Goal: Book appointment/travel/reservation

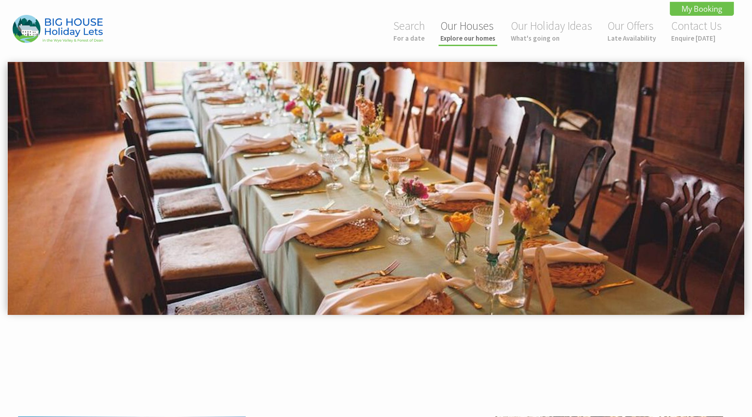
click at [476, 38] on small "Explore our homes" at bounding box center [467, 38] width 55 height 9
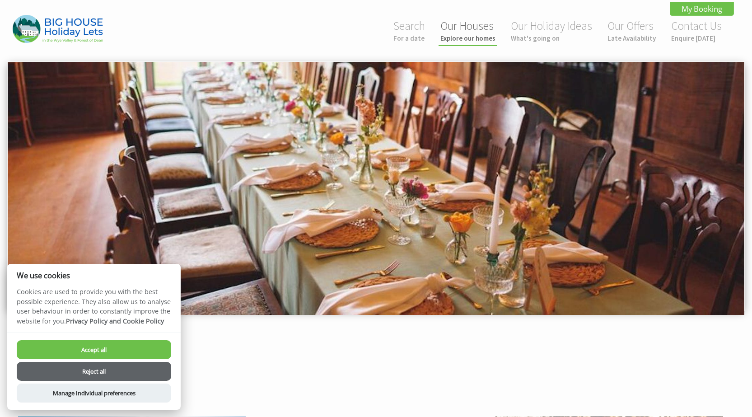
click at [461, 37] on small "Explore our homes" at bounding box center [467, 38] width 55 height 9
click at [131, 375] on button "Reject all" at bounding box center [94, 371] width 154 height 19
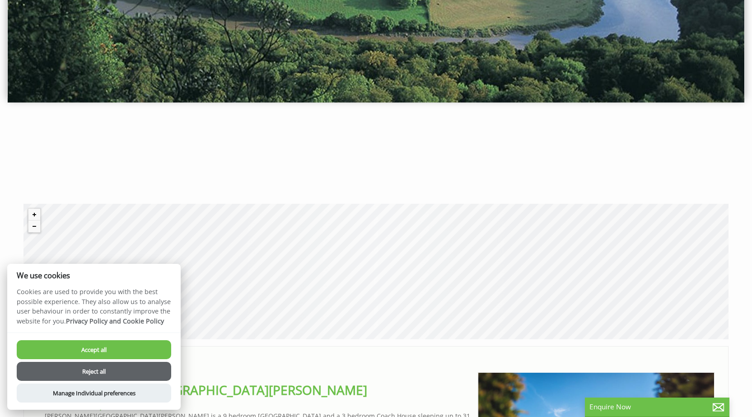
scroll to position [226, 0]
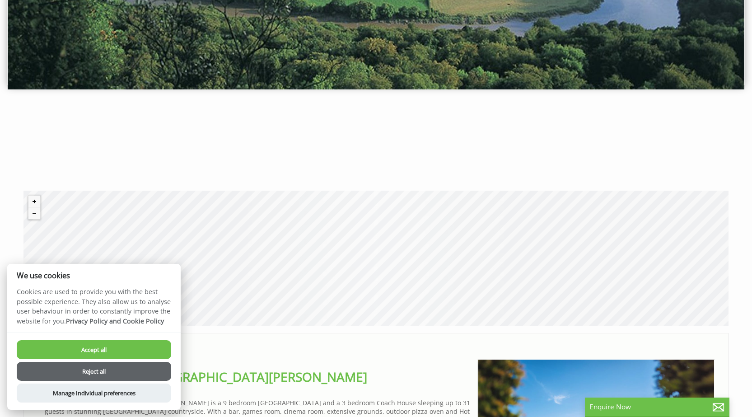
click at [104, 369] on button "Reject all" at bounding box center [94, 371] width 154 height 19
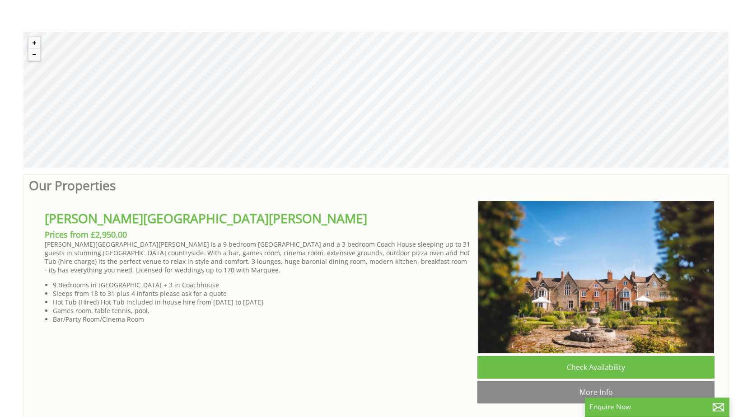
scroll to position [406, 0]
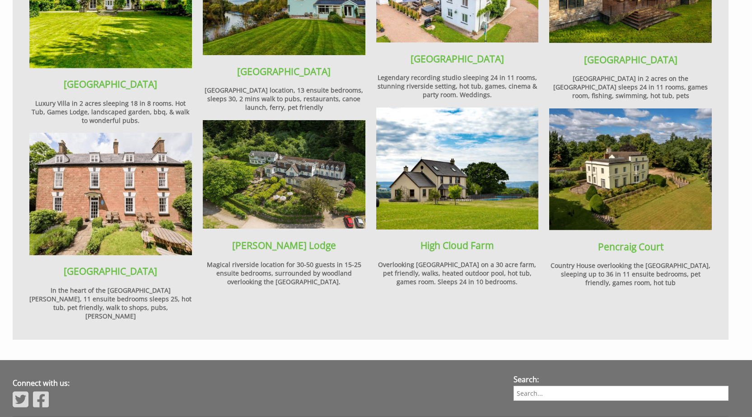
scroll to position [948, 0]
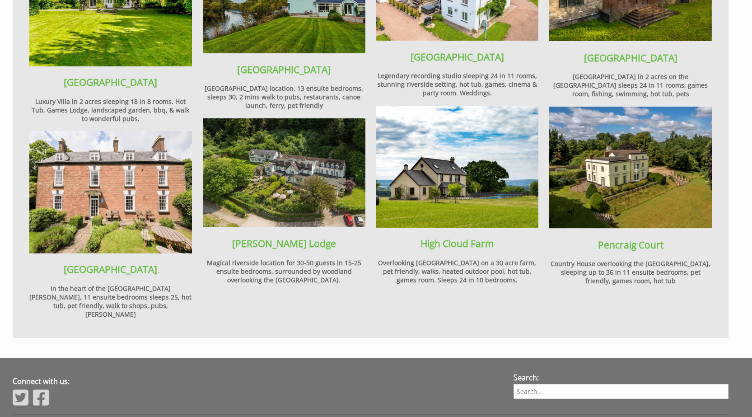
click at [99, 172] on img at bounding box center [110, 192] width 163 height 122
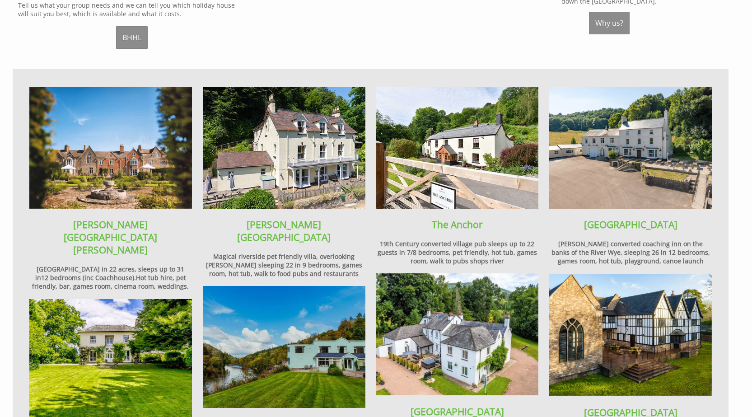
scroll to position [593, 0]
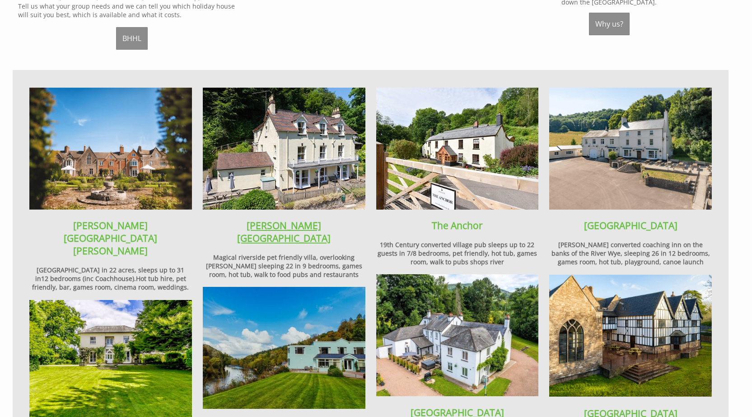
click at [276, 219] on link "[PERSON_NAME][GEOGRAPHIC_DATA]" at bounding box center [283, 231] width 93 height 25
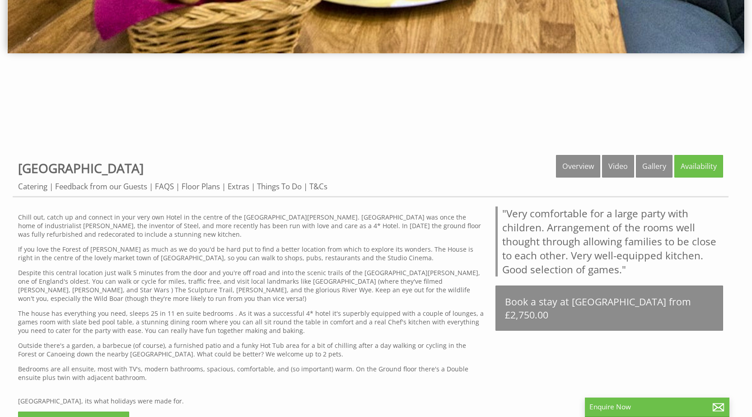
scroll to position [135, 0]
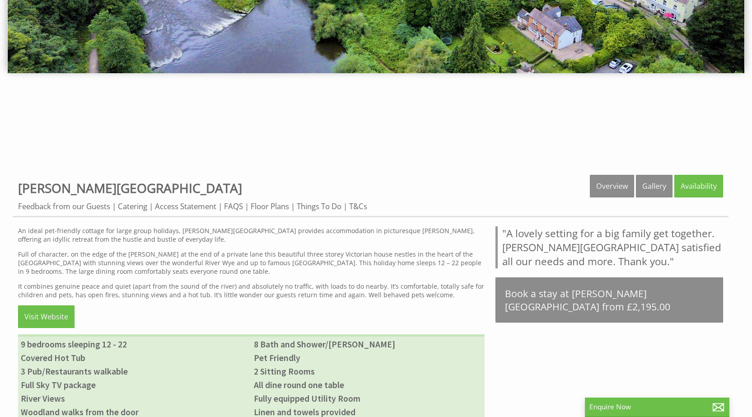
scroll to position [226, 0]
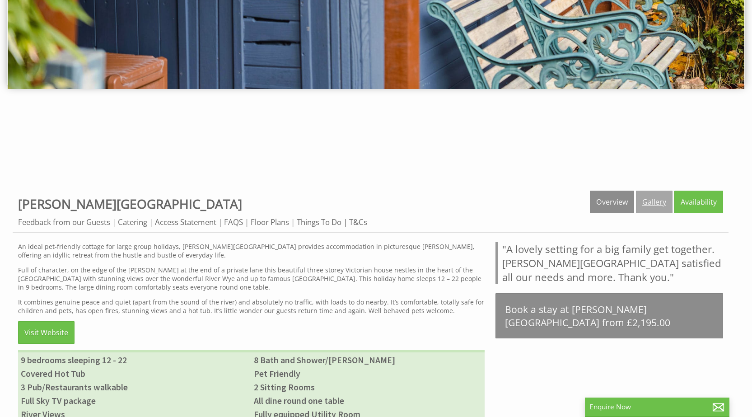
click at [653, 204] on link "Gallery" at bounding box center [654, 202] width 37 height 23
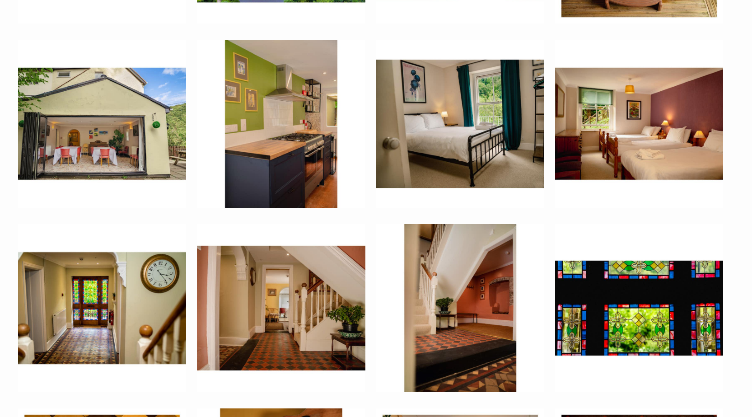
scroll to position [858, 0]
